Goal: Task Accomplishment & Management: Manage account settings

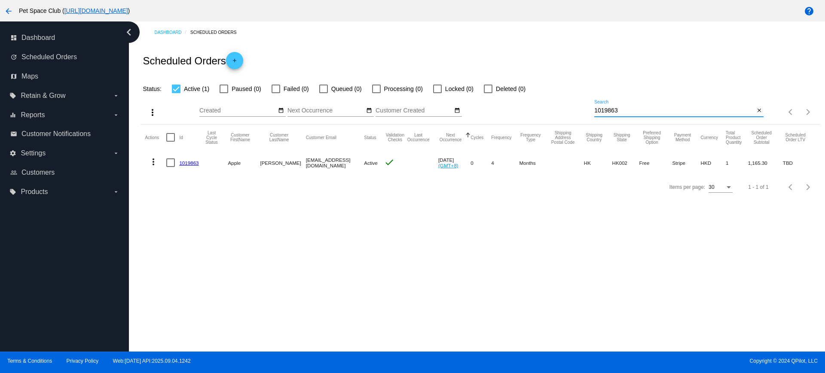
drag, startPoint x: 625, startPoint y: 109, endPoint x: 570, endPoint y: 107, distance: 55.0
click at [570, 107] on div "more_vert Sep Jan Feb Mar [DATE]" at bounding box center [479, 109] width 679 height 30
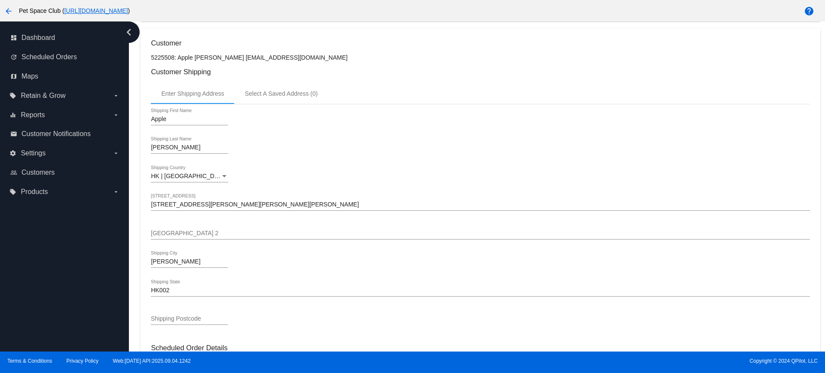
scroll to position [107, 0]
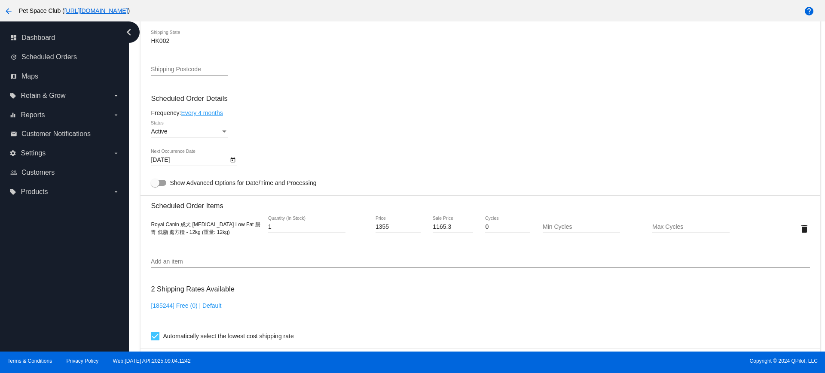
scroll to position [376, 0]
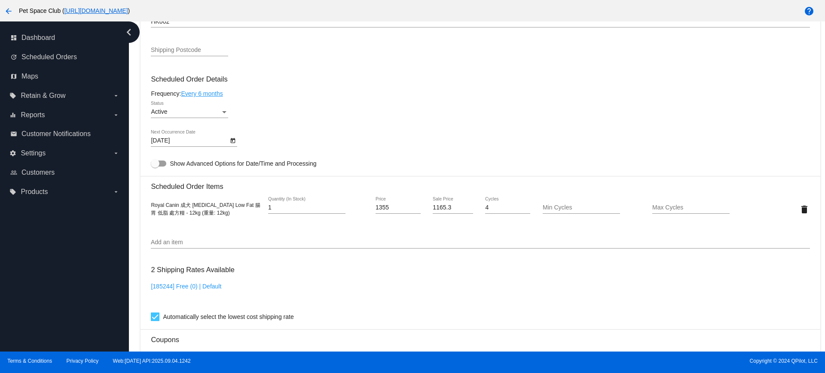
scroll to position [483, 0]
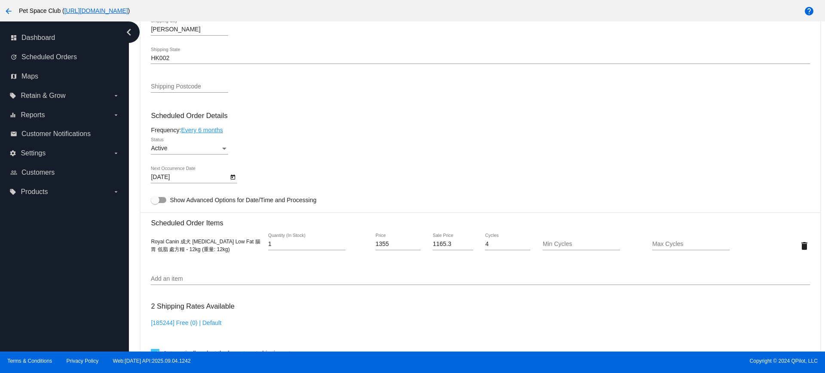
scroll to position [537, 0]
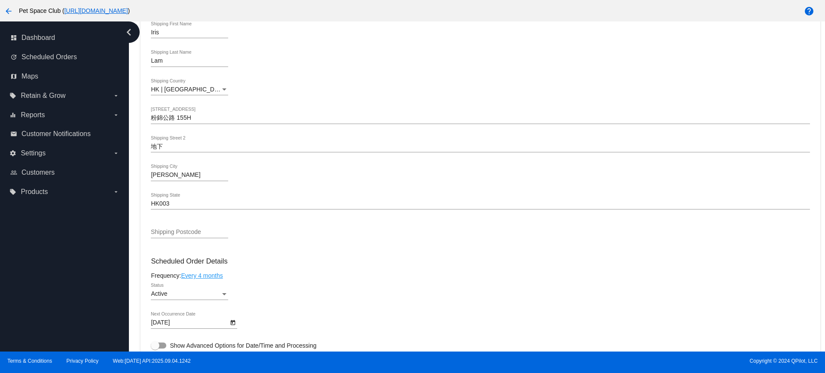
scroll to position [268, 0]
